Goal: Register for event/course

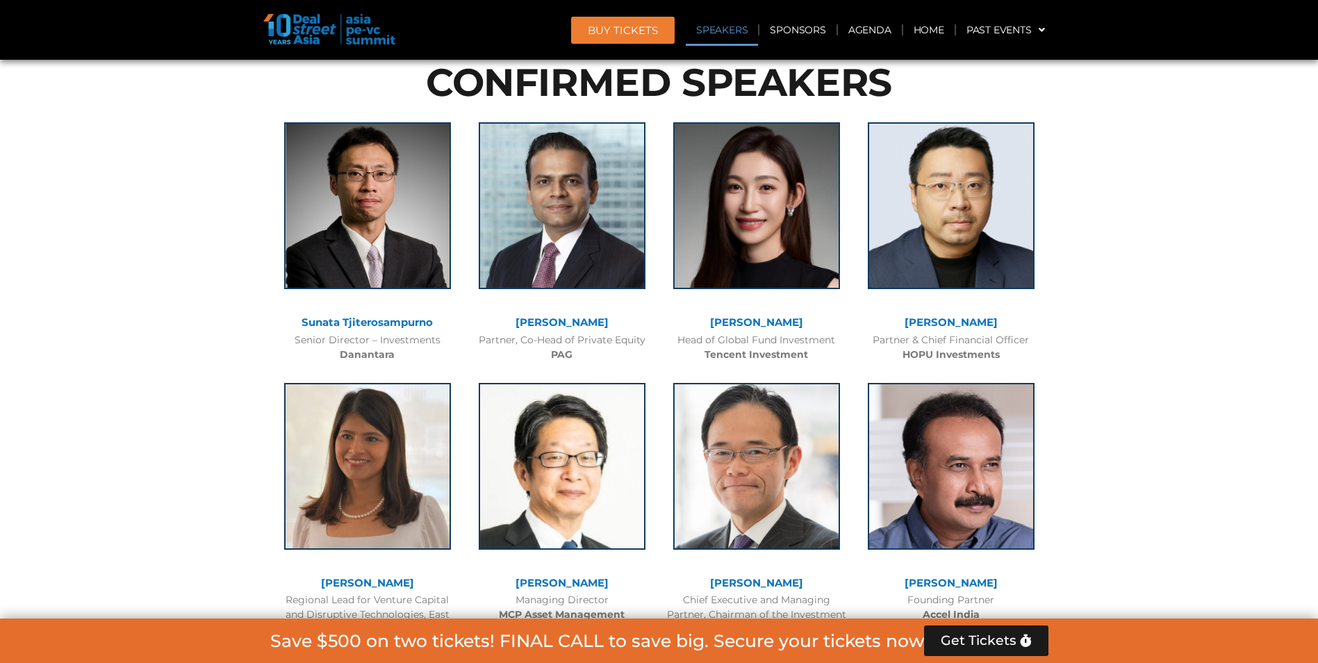
scroll to position [1535, 0]
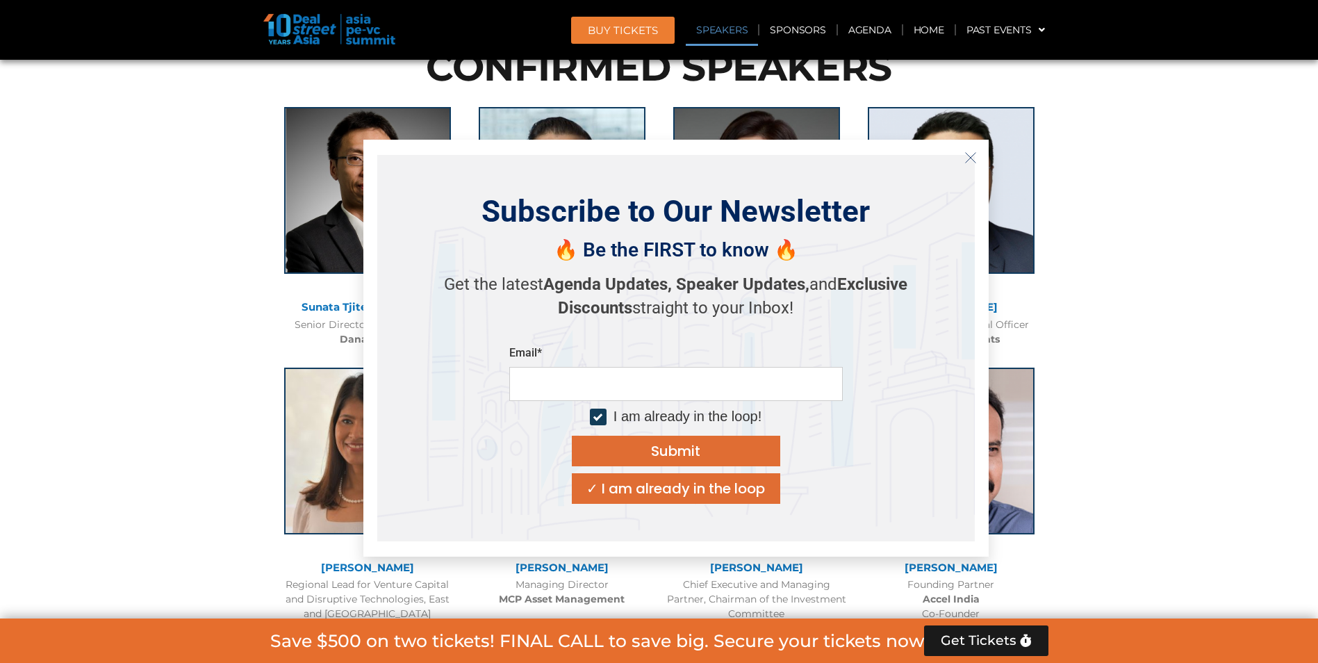
click at [978, 154] on button "Close" at bounding box center [970, 158] width 22 height 22
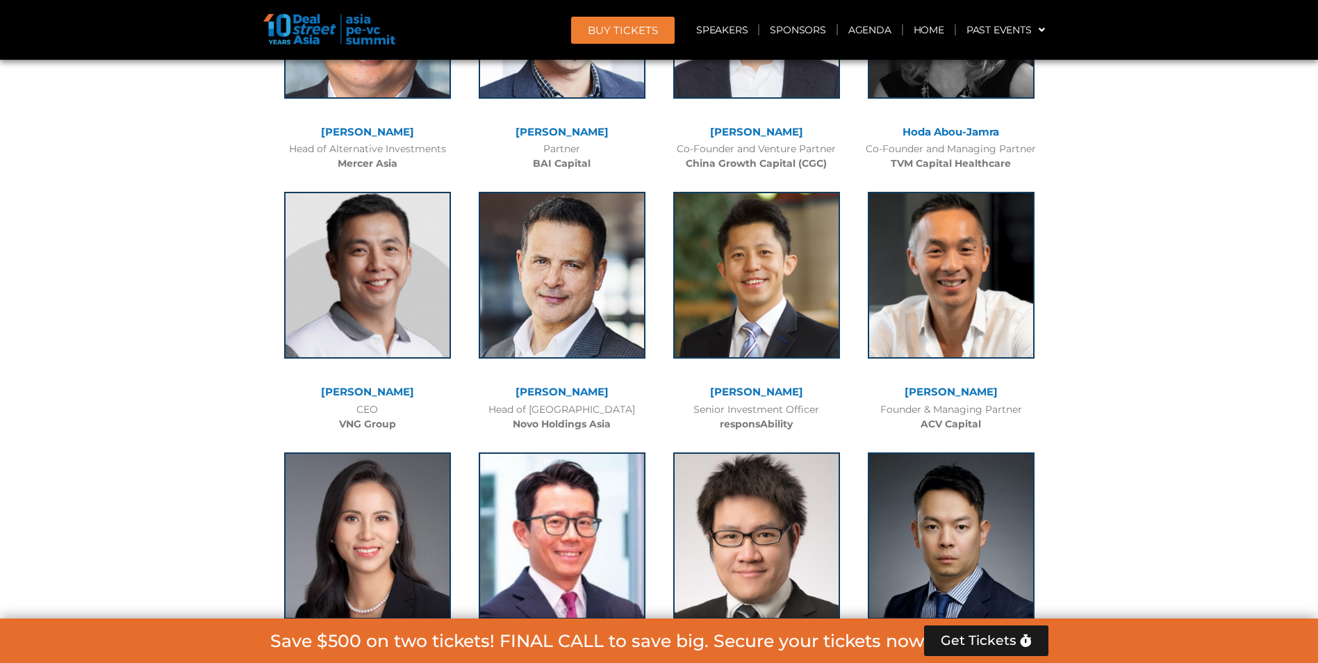
scroll to position [5368, 0]
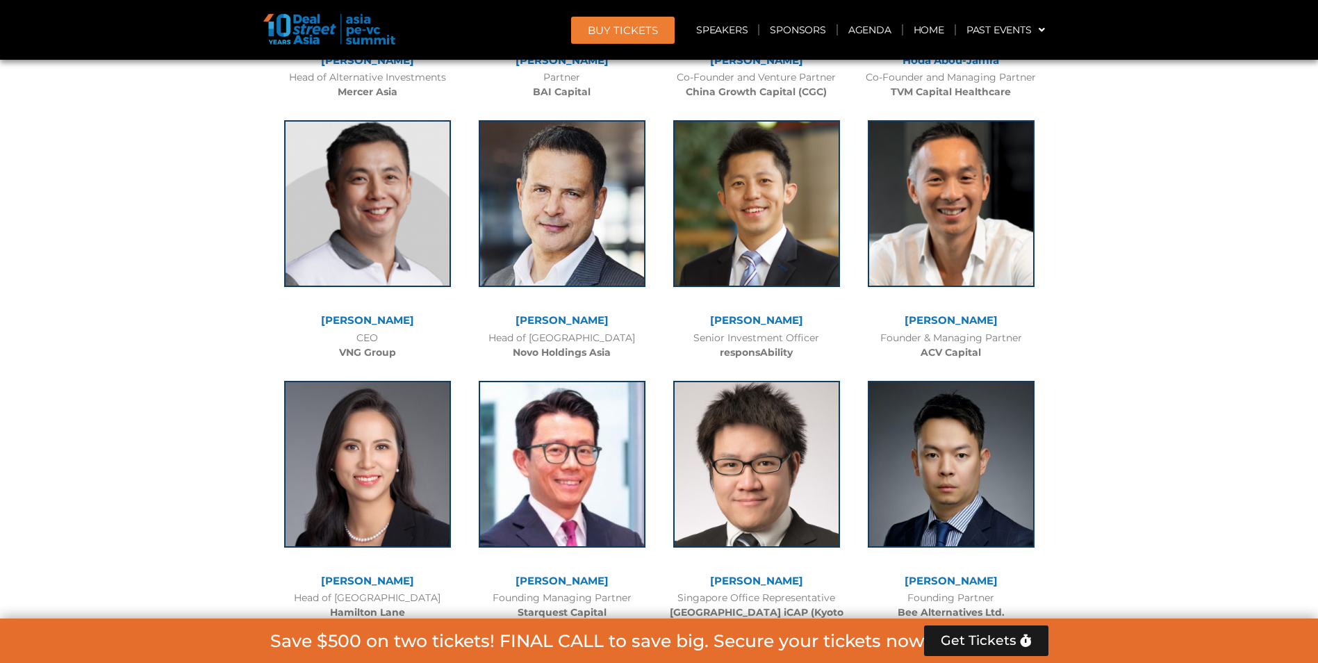
click at [961, 313] on link "[PERSON_NAME]" at bounding box center [950, 319] width 93 height 13
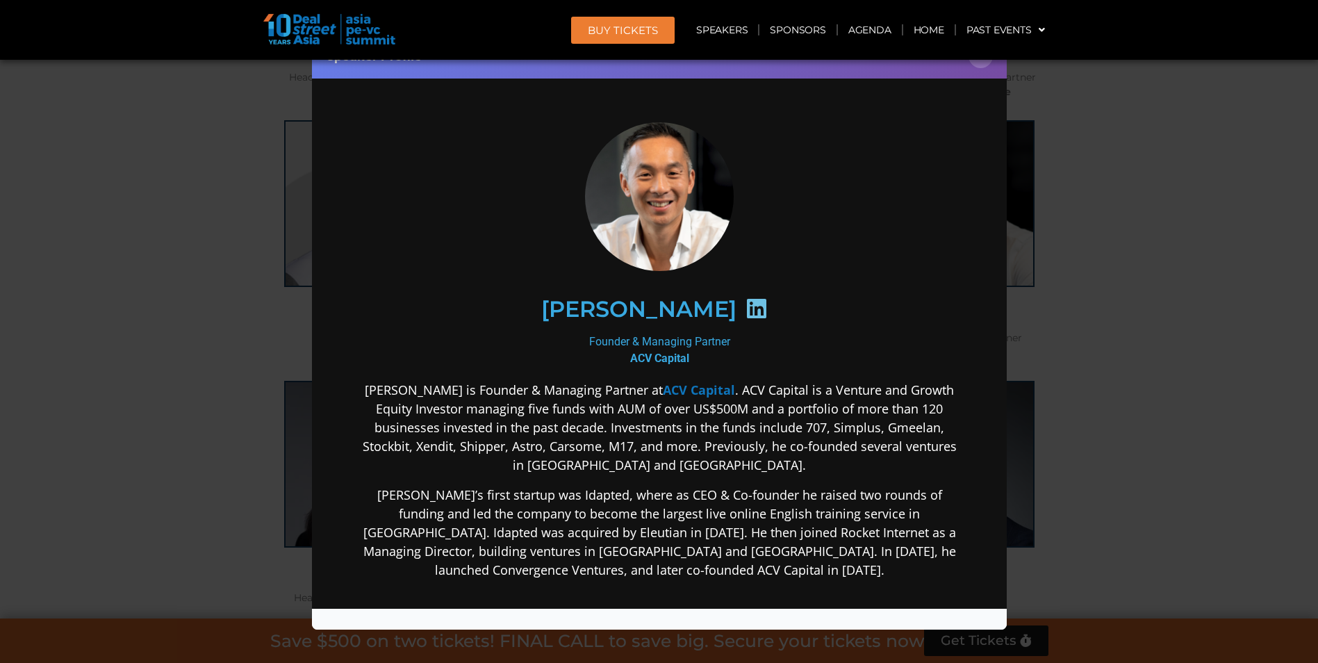
scroll to position [0, 0]
click at [1138, 464] on div "Speaker Profile ×" at bounding box center [659, 331] width 1318 height 663
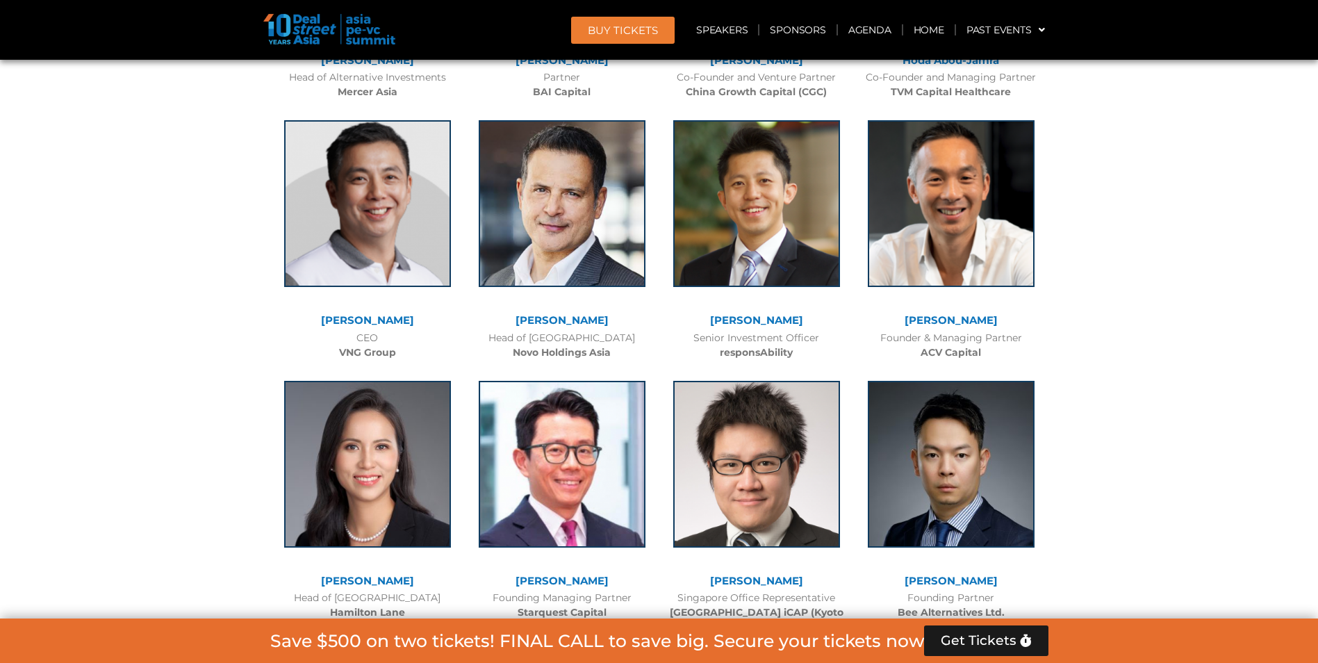
scroll to position [5421, 0]
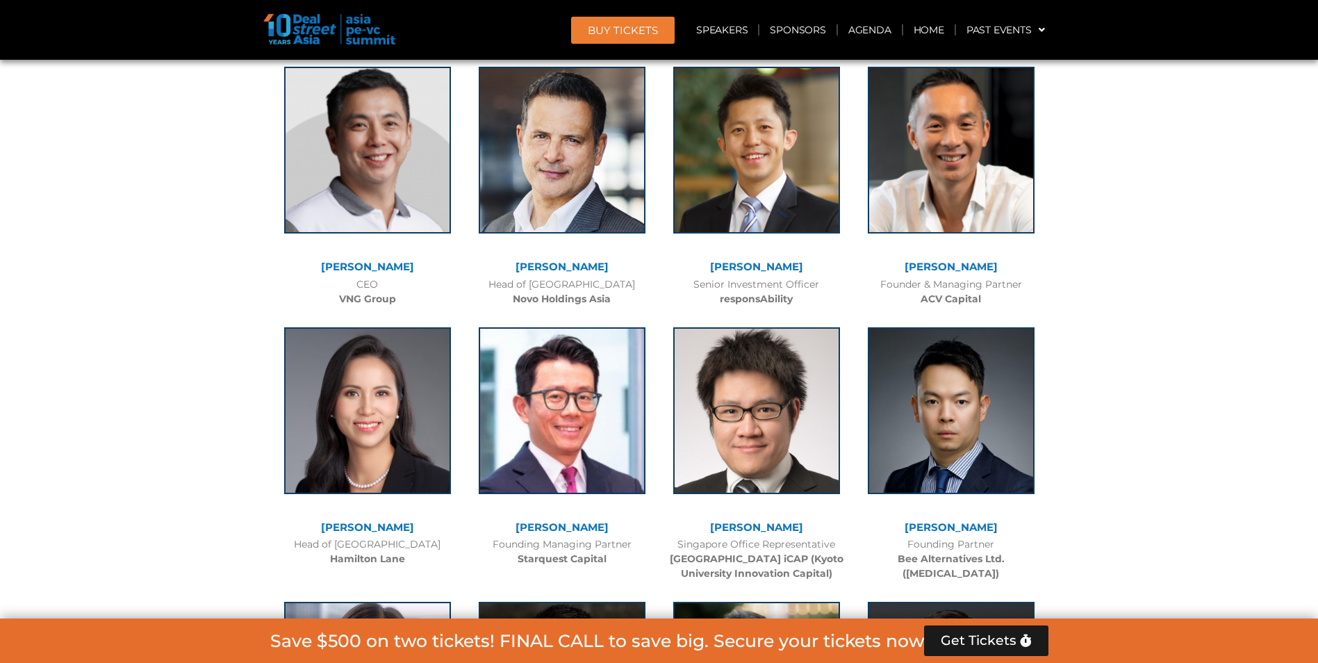
click at [752, 260] on link "[PERSON_NAME]" at bounding box center [756, 266] width 93 height 13
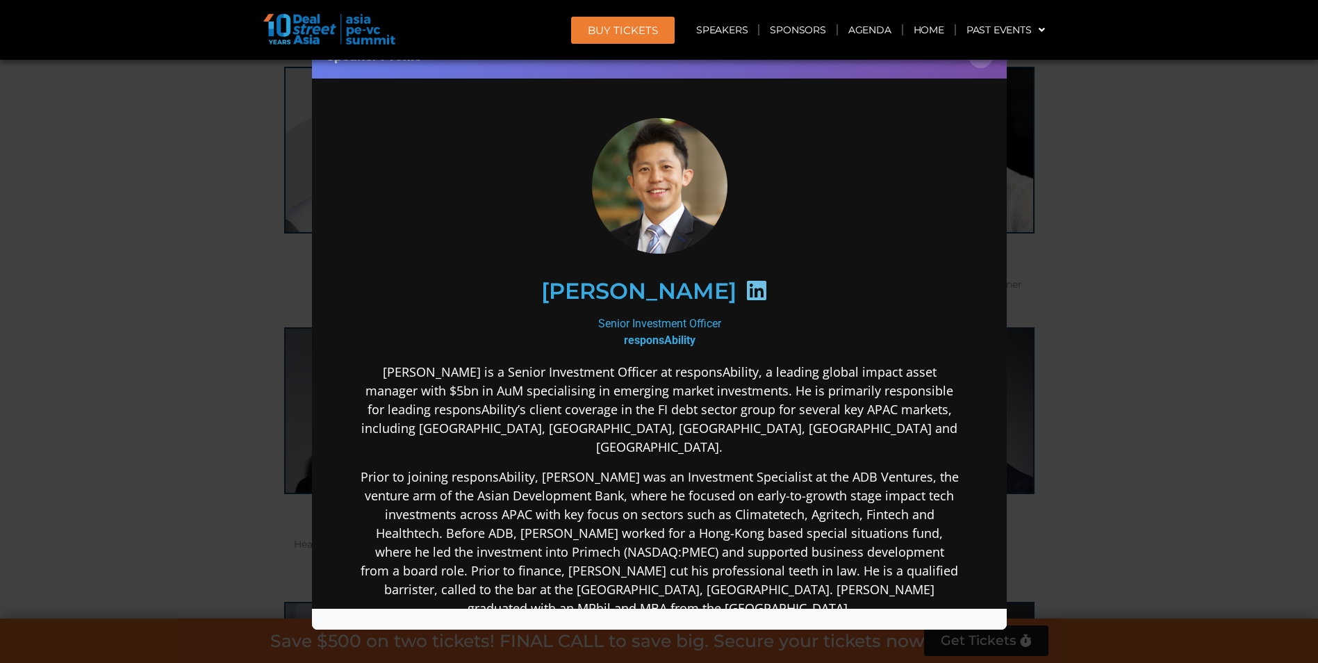
scroll to position [0, 0]
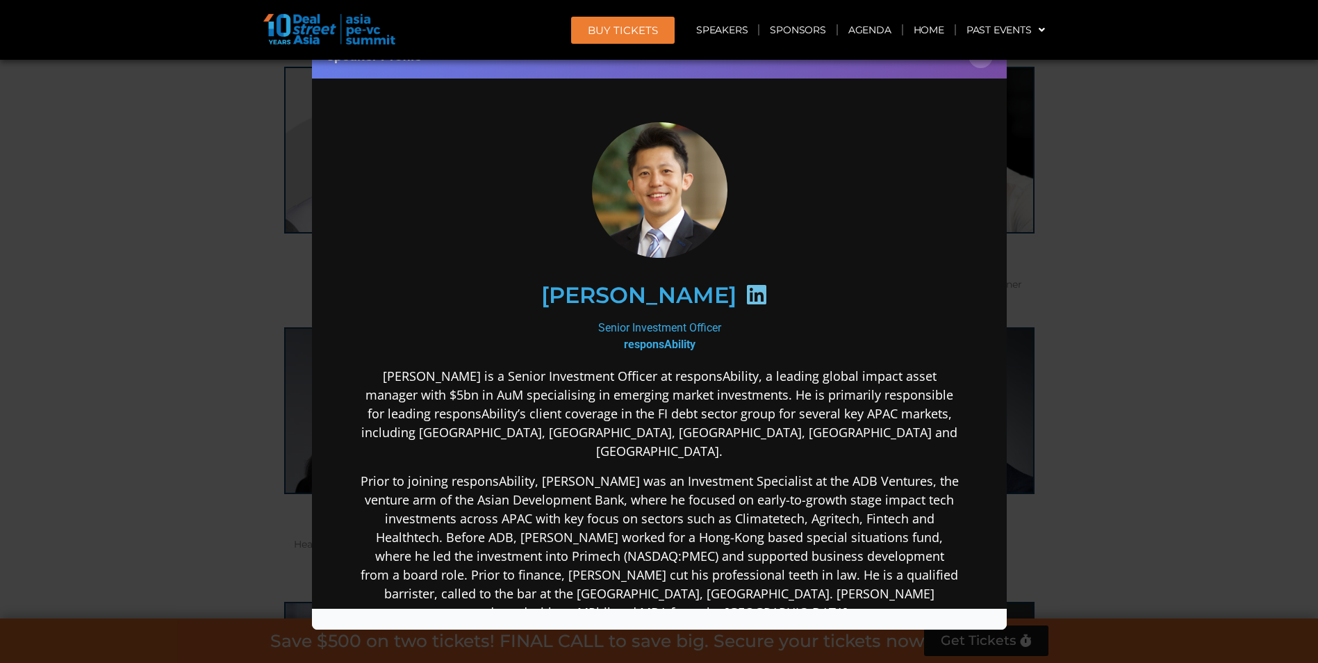
click at [745, 292] on icon at bounding box center [756, 294] width 22 height 22
click at [1109, 297] on div "Speaker Profile ×" at bounding box center [659, 331] width 1318 height 663
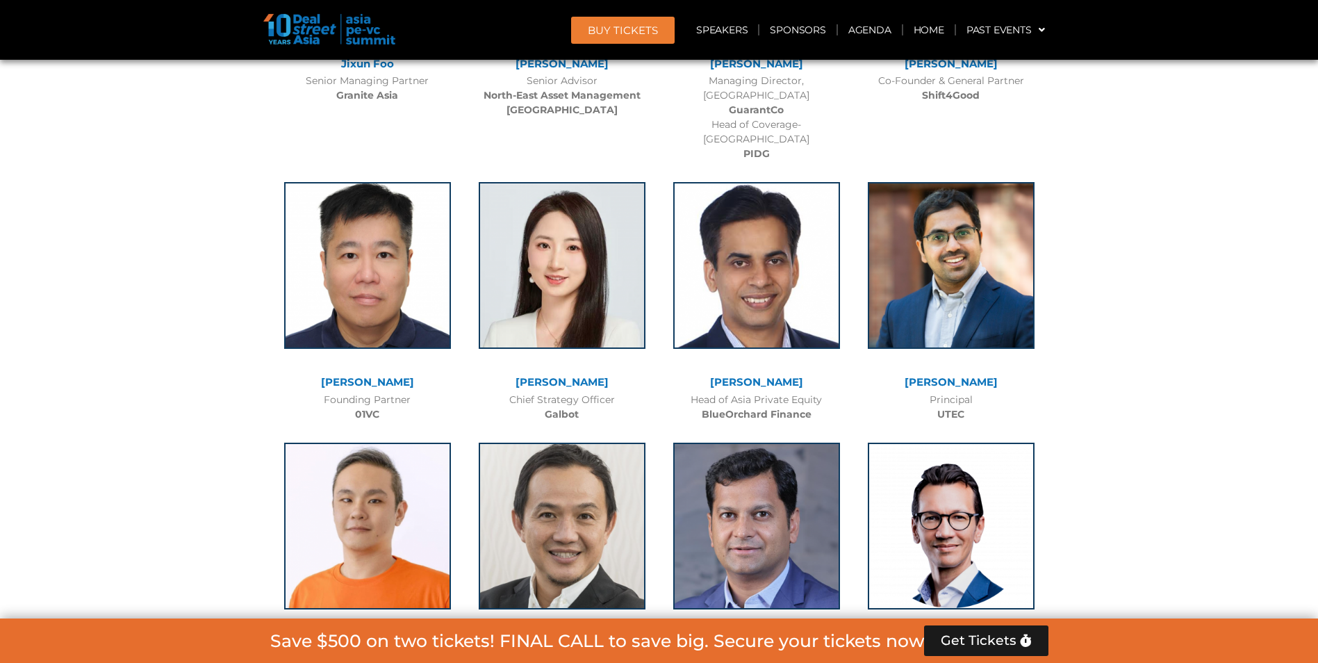
scroll to position [8500, 0]
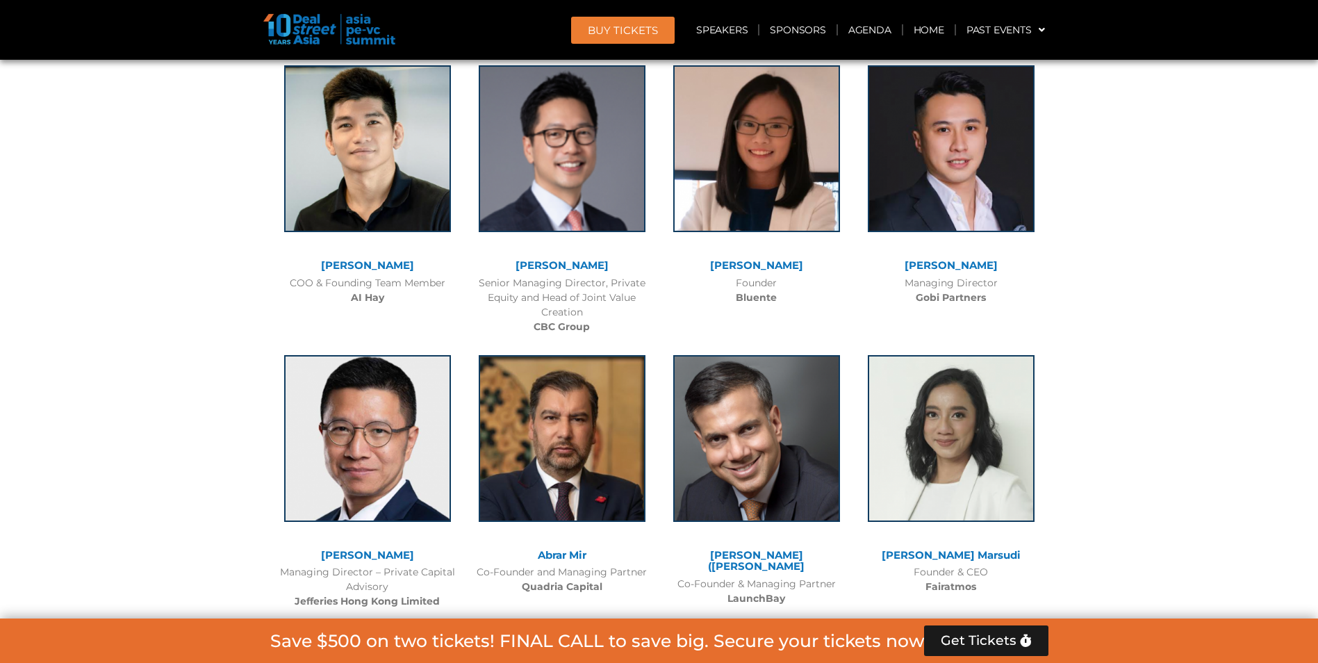
click at [997, 646] on span "Get Tickets" at bounding box center [978, 640] width 76 height 14
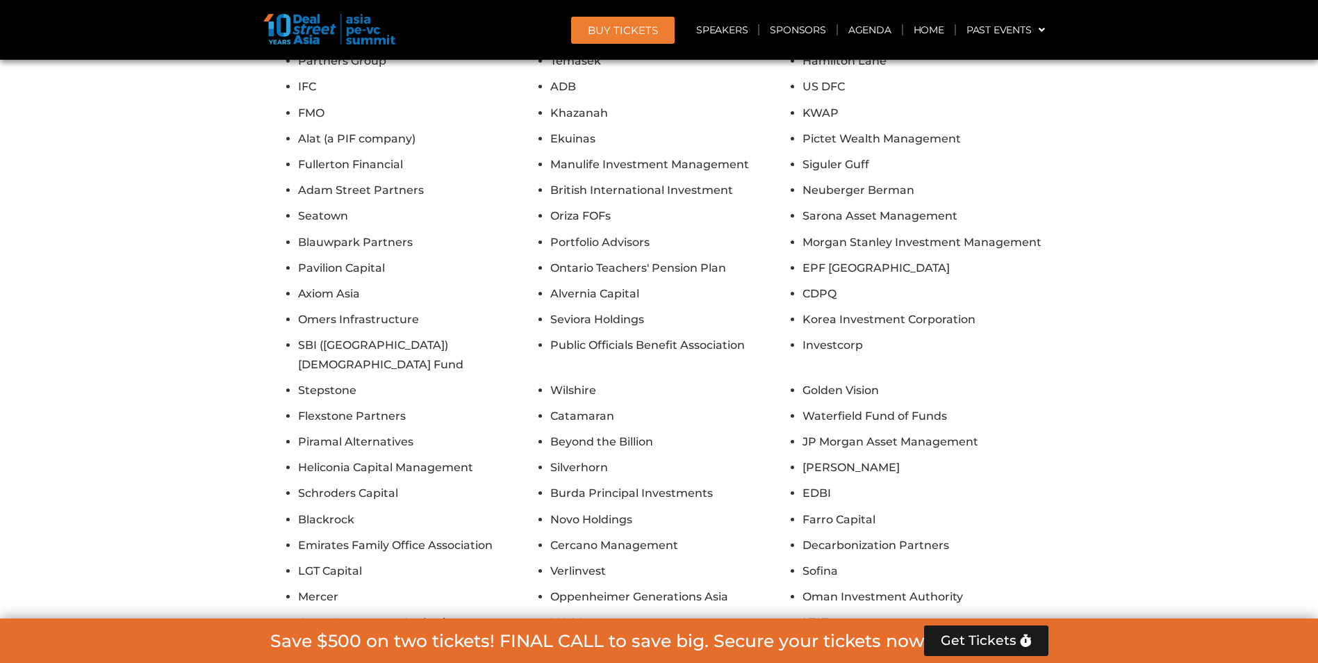
scroll to position [12230, 0]
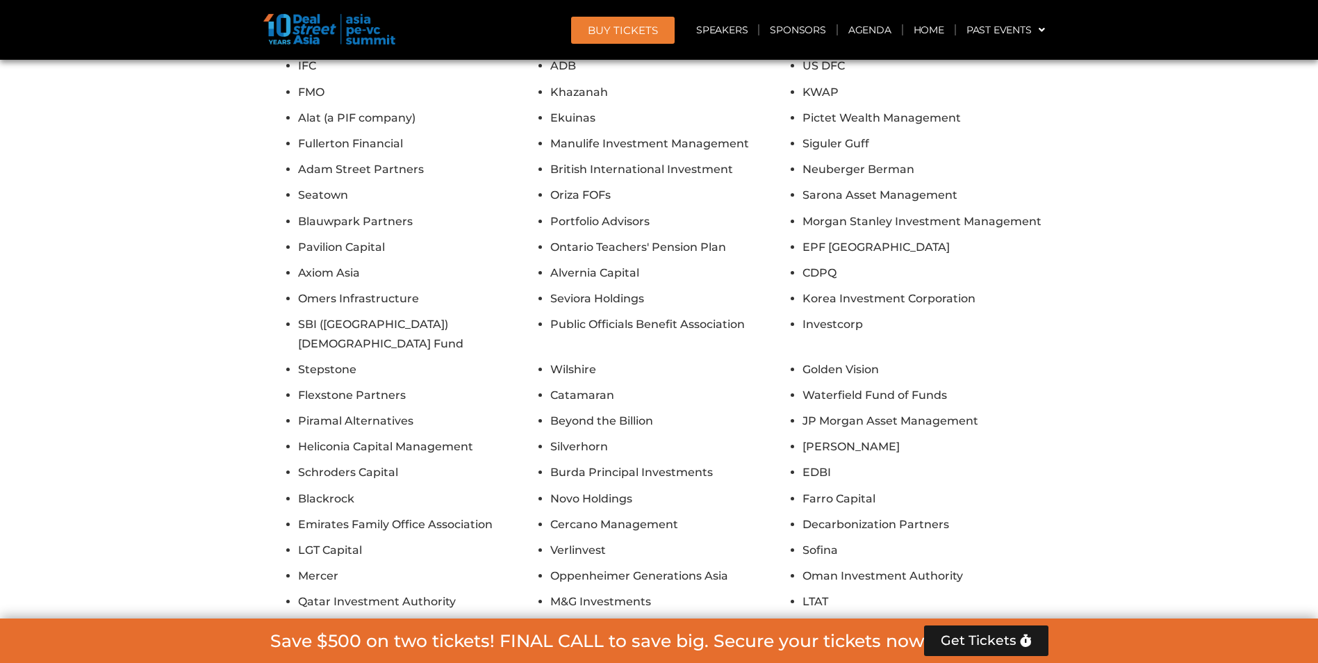
click at [972, 643] on span "Get Tickets" at bounding box center [978, 640] width 76 height 14
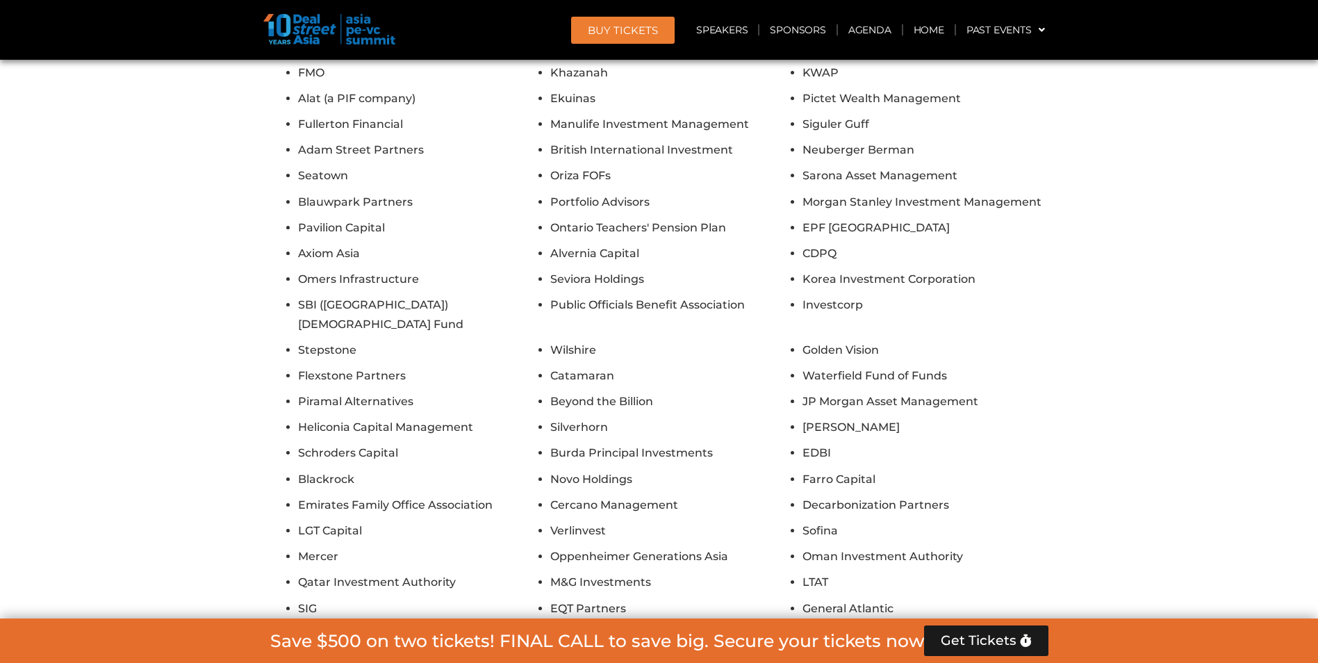
scroll to position [11670, 0]
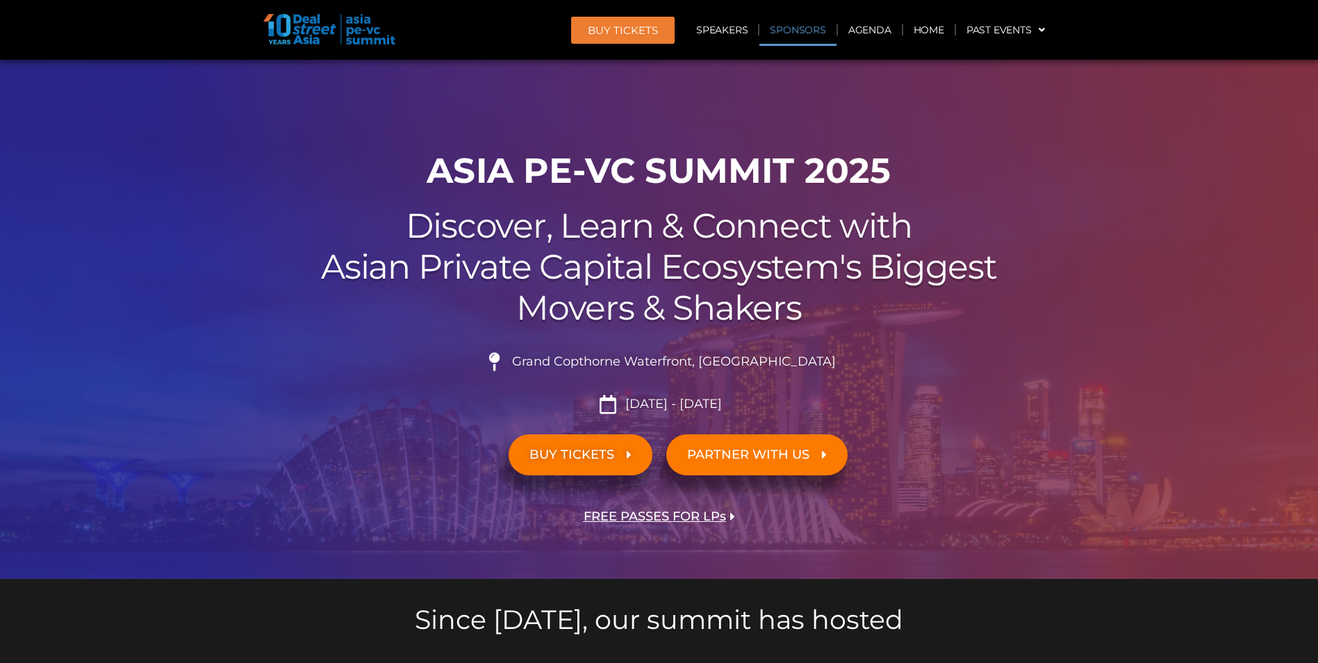
click at [786, 30] on link "Sponsors" at bounding box center [797, 30] width 76 height 32
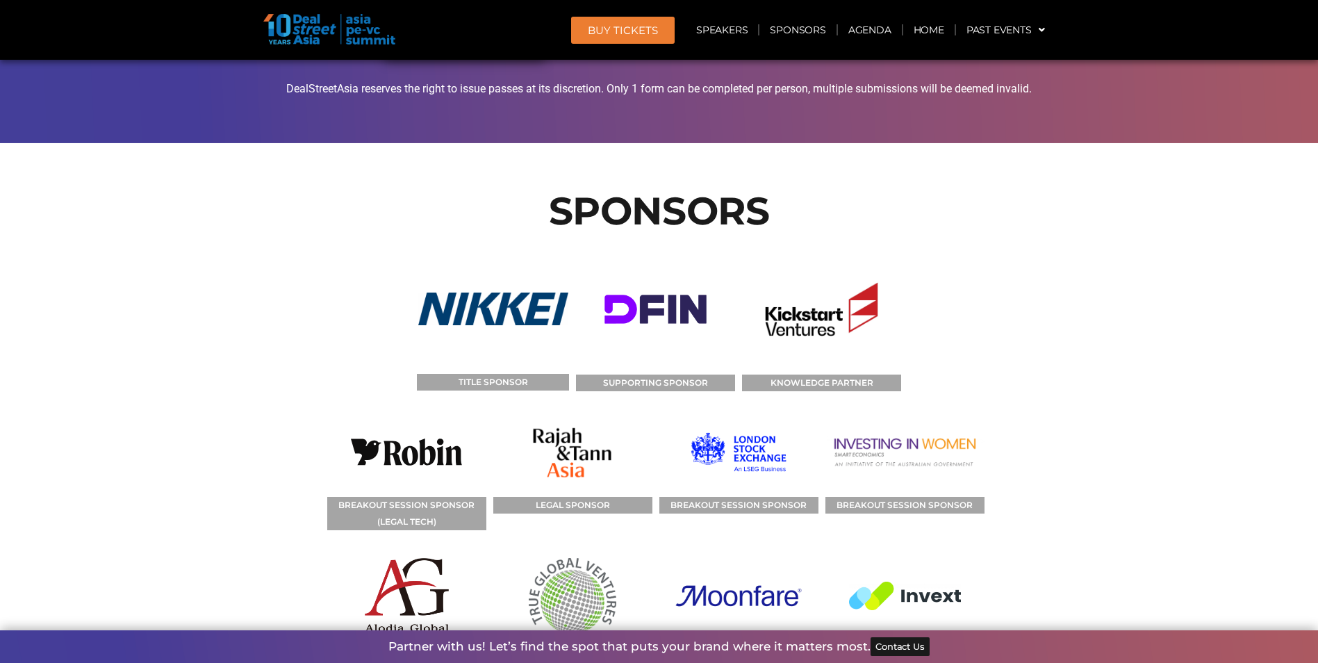
scroll to position [10710, 0]
